Goal: Book appointment/travel/reservation

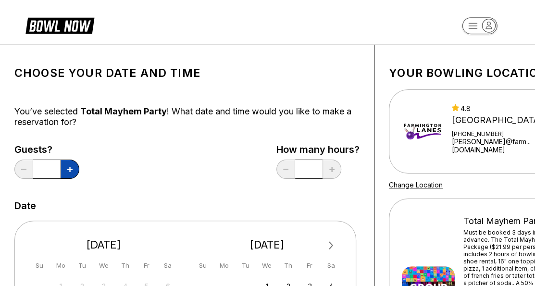
click at [70, 172] on button at bounding box center [70, 169] width 19 height 19
type input "*"
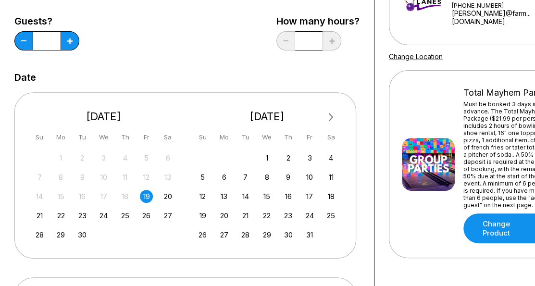
scroll to position [130, 0]
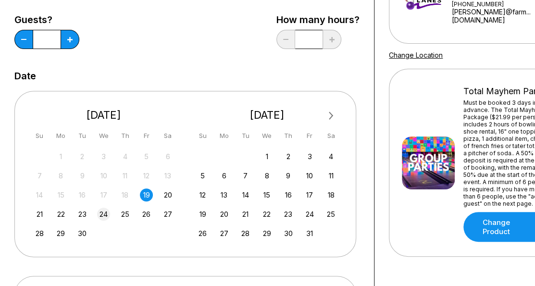
click at [102, 211] on div "24" at bounding box center [103, 214] width 13 height 13
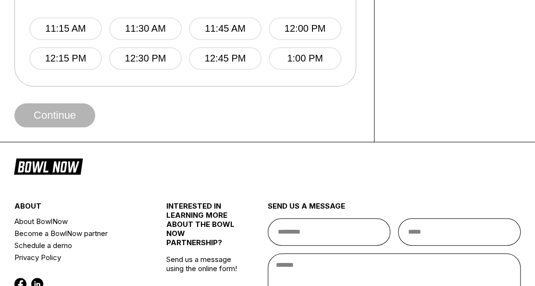
scroll to position [358, 0]
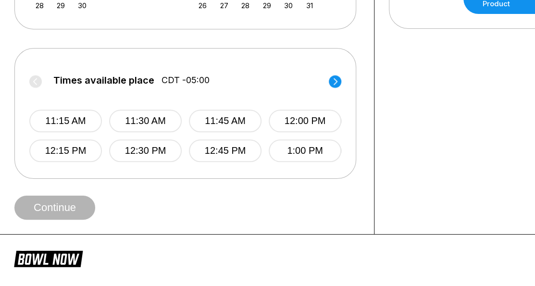
click at [337, 81] on icon at bounding box center [336, 81] width 4 height 7
click at [337, 81] on label "Times available place CDT -05:00" at bounding box center [185, 82] width 312 height 15
click at [33, 80] on circle at bounding box center [35, 81] width 13 height 13
click at [33, 80] on label "Times available place CDT -05:00" at bounding box center [183, 82] width 312 height 15
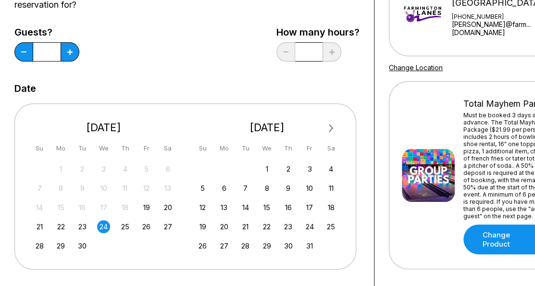
scroll to position [116, 0]
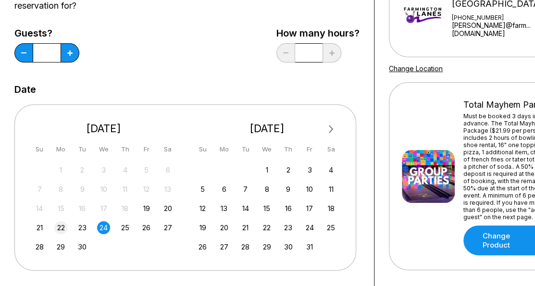
click at [60, 228] on div "22" at bounding box center [60, 227] width 13 height 13
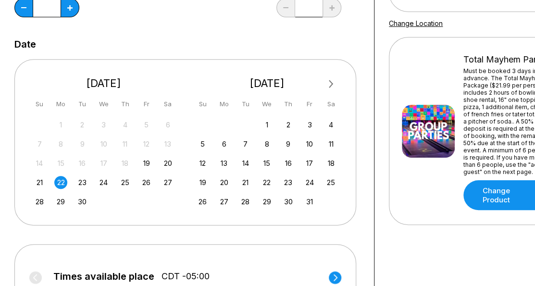
scroll to position [301, 0]
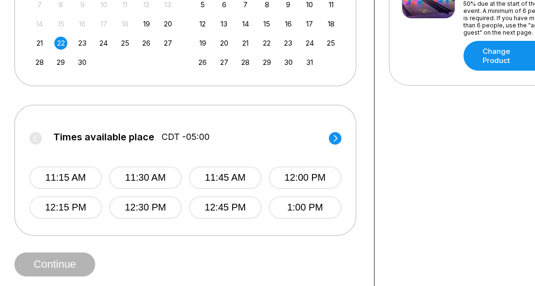
click at [334, 135] on icon at bounding box center [336, 138] width 4 height 7
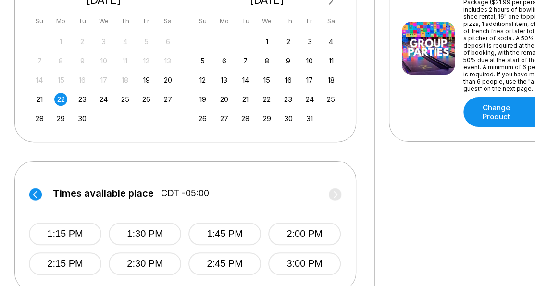
scroll to position [226, 0]
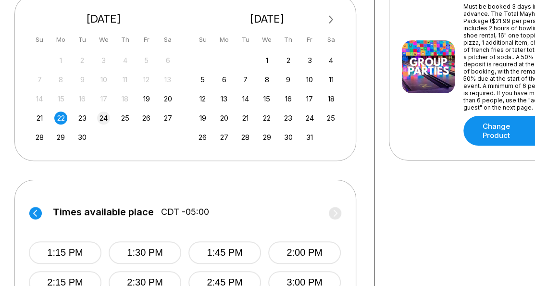
click at [105, 117] on div "24" at bounding box center [103, 118] width 13 height 13
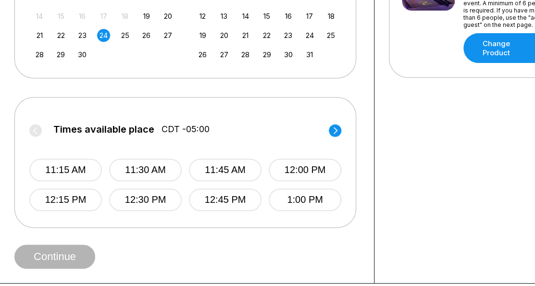
scroll to position [327, 0]
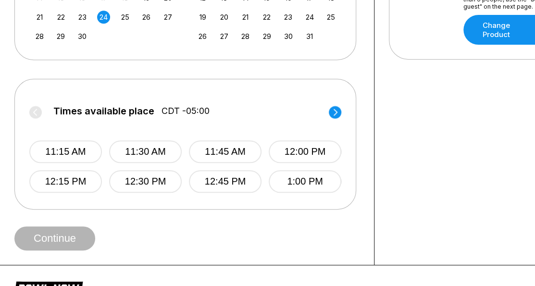
click at [340, 113] on circle at bounding box center [335, 112] width 13 height 13
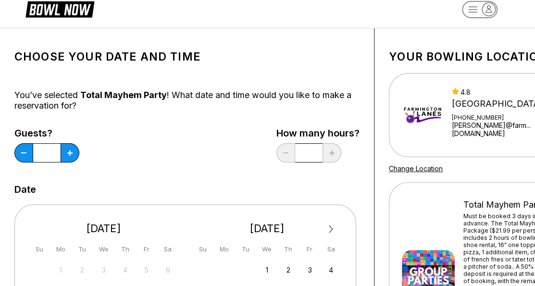
scroll to position [0, 0]
